Goal: Information Seeking & Learning: Learn about a topic

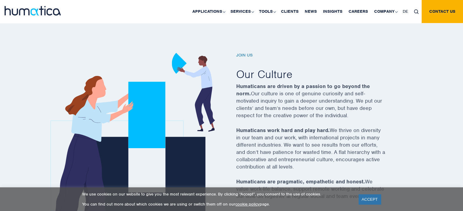
scroll to position [198, 0]
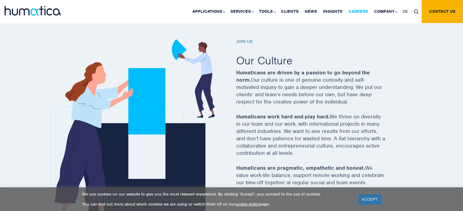
click at [356, 11] on link "Careers" at bounding box center [358, 11] width 26 height 23
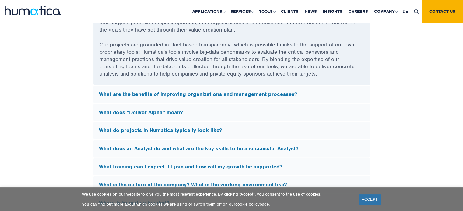
scroll to position [1702, 0]
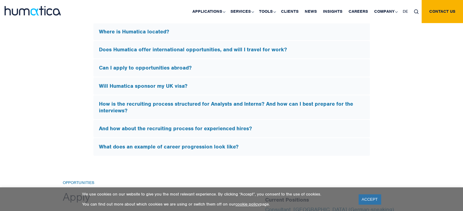
click at [338, 86] on h5 "Will Humatica sponsor my UK visa?" at bounding box center [231, 86] width 265 height 7
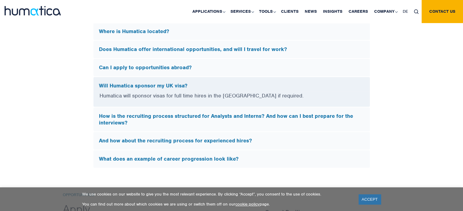
click at [338, 86] on h5 "Will Humatica sponsor my UK visa?" at bounding box center [231, 86] width 265 height 7
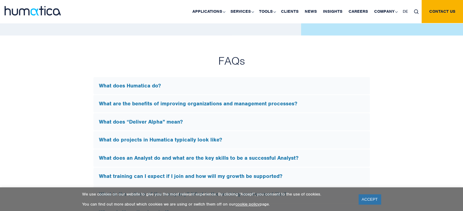
scroll to position [1545, 0]
